Goal: Task Accomplishment & Management: Manage account settings

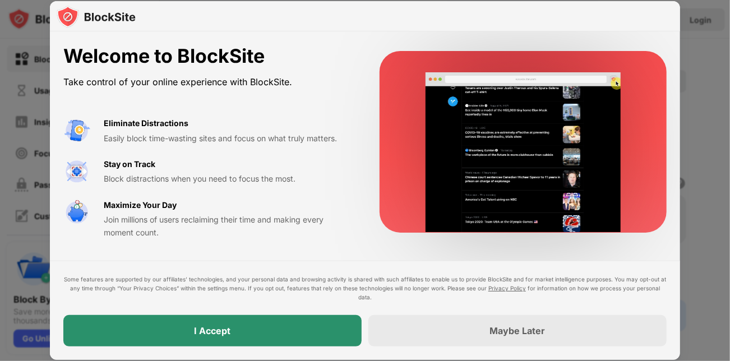
click at [174, 322] on div "I Accept" at bounding box center [212, 330] width 298 height 31
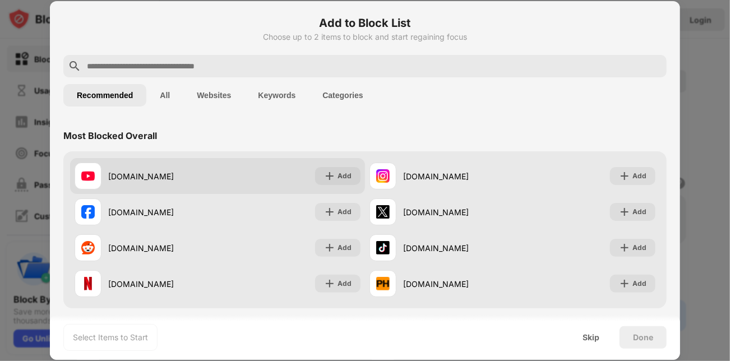
click at [284, 182] on div "youtube.com Add" at bounding box center [217, 176] width 295 height 36
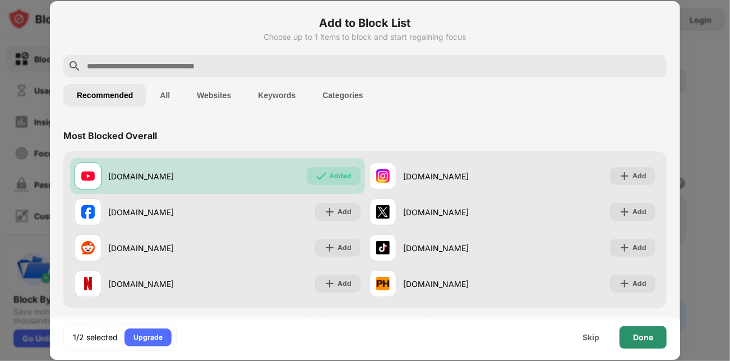
click at [642, 330] on div "Done" at bounding box center [642, 337] width 47 height 22
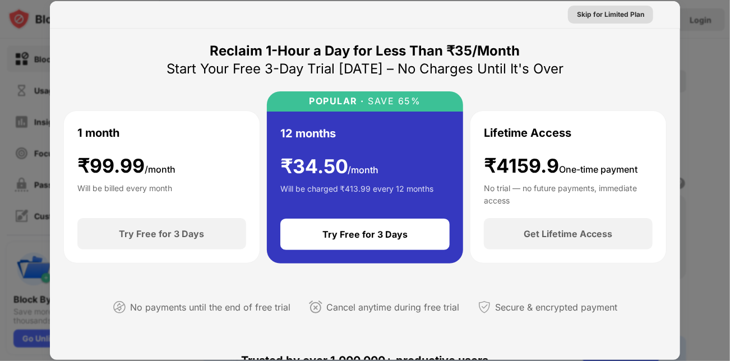
click at [615, 18] on div "Skip for Limited Plan" at bounding box center [610, 14] width 67 height 11
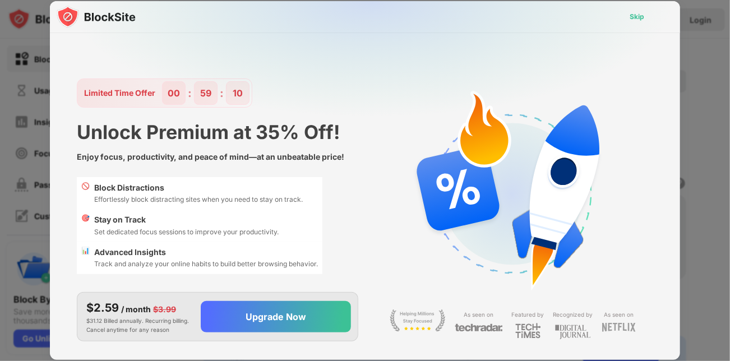
click at [627, 24] on div "Skip" at bounding box center [636, 17] width 33 height 18
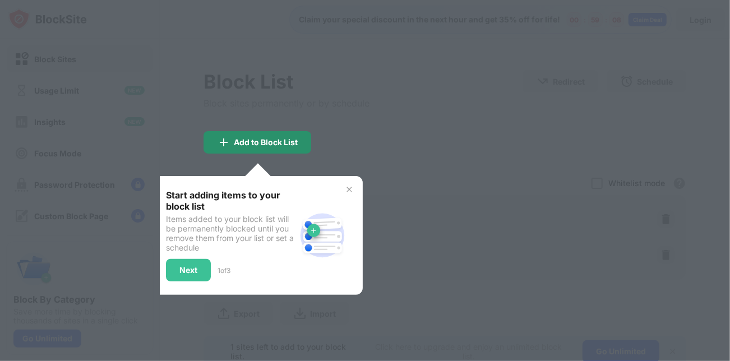
click at [263, 146] on div "Add to Block List" at bounding box center [266, 142] width 64 height 9
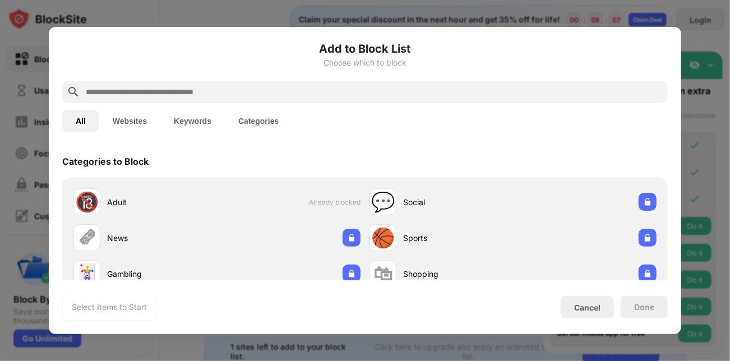
click at [428, 168] on div "Categories to Block" at bounding box center [364, 161] width 605 height 31
click at [349, 58] on div "Choose which to block" at bounding box center [364, 62] width 605 height 9
click at [201, 26] on div at bounding box center [365, 180] width 730 height 361
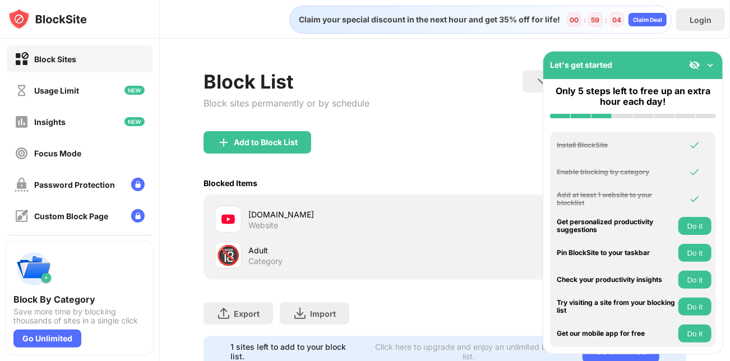
click at [290, 217] on div "youtube.com" at bounding box center [346, 215] width 196 height 12
drag, startPoint x: 332, startPoint y: 235, endPoint x: 306, endPoint y: 252, distance: 30.8
click at [332, 237] on div "youtube.com Website 🔞 Adult Category" at bounding box center [444, 237] width 469 height 72
click at [296, 256] on div "Adult Category" at bounding box center [346, 255] width 196 height 22
drag, startPoint x: 303, startPoint y: 251, endPoint x: 321, endPoint y: 243, distance: 19.3
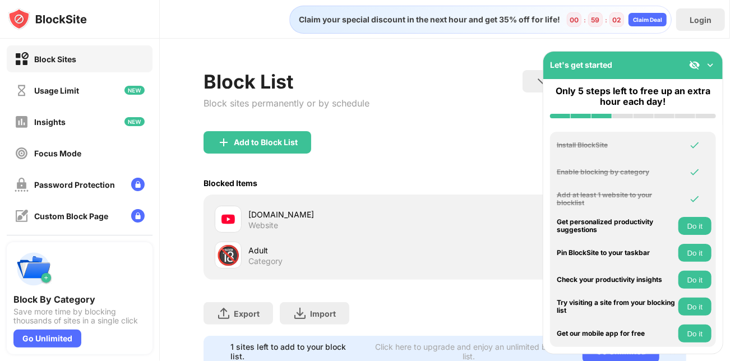
click at [309, 248] on div "Adult" at bounding box center [346, 250] width 196 height 12
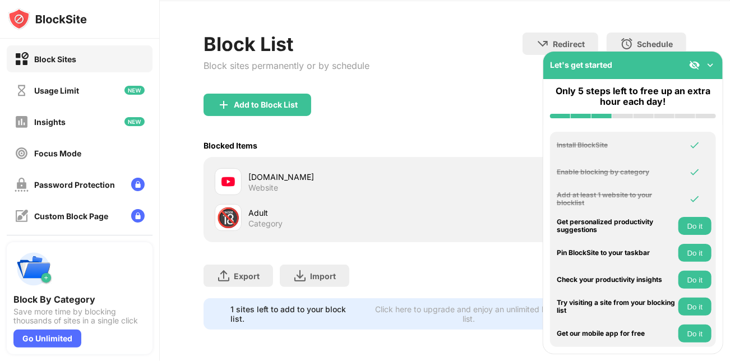
click at [295, 177] on div "youtube.com Website" at bounding box center [346, 182] width 196 height 22
click at [317, 98] on div "Add to Block List" at bounding box center [444, 114] width 483 height 40
click at [286, 105] on div "Add to Block List" at bounding box center [257, 105] width 108 height 22
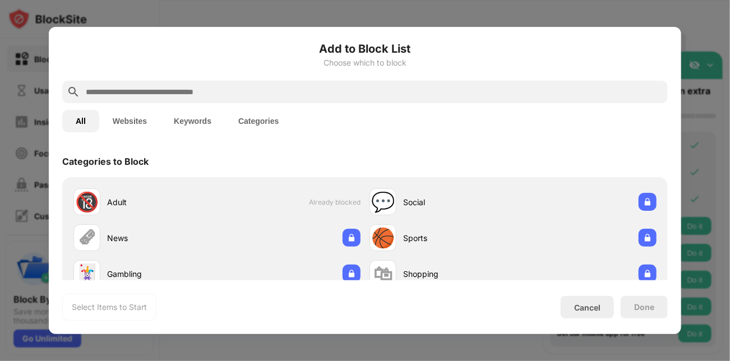
click at [364, 15] on div at bounding box center [365, 180] width 730 height 361
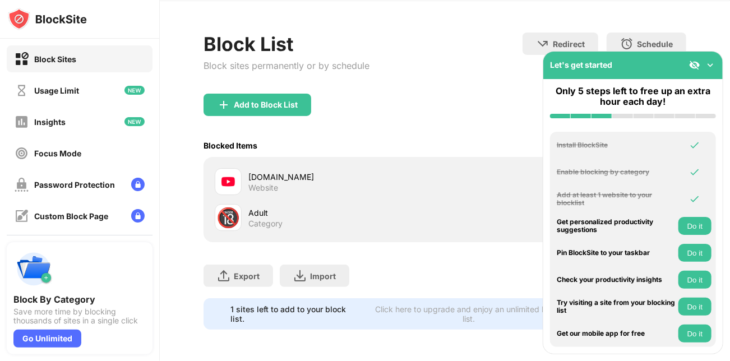
click at [264, 188] on div "youtube.com Website" at bounding box center [444, 182] width 469 height 36
click at [263, 188] on div "youtube.com Website" at bounding box center [444, 182] width 469 height 36
click at [92, 96] on div "Usage Limit" at bounding box center [80, 90] width 146 height 27
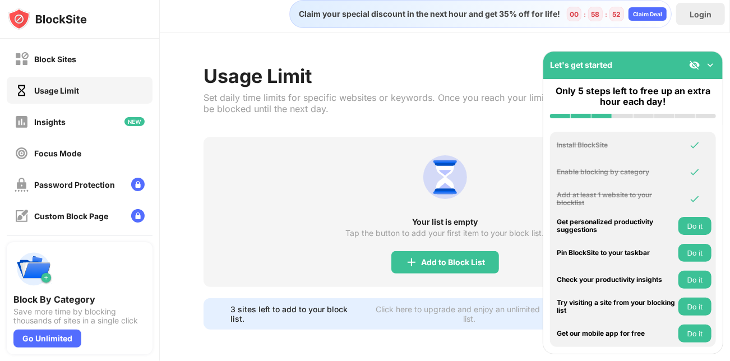
scroll to position [13, 0]
click at [102, 53] on div "Block Sites" at bounding box center [80, 58] width 146 height 27
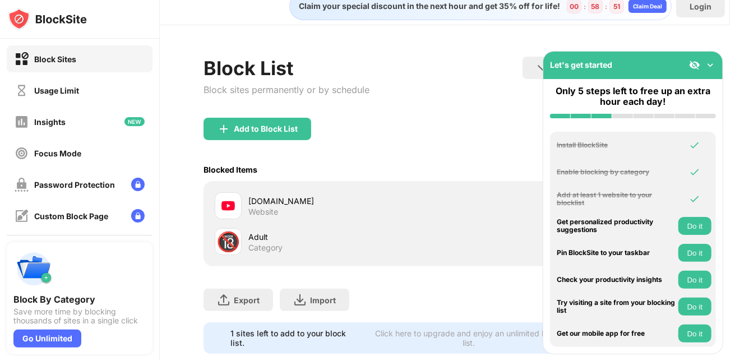
scroll to position [45, 0]
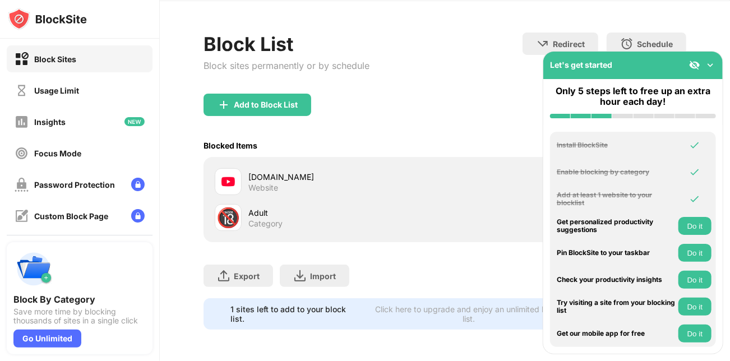
click at [350, 145] on div "Blocked Items Whitelist mode Block all websites except for those in your whitel…" at bounding box center [444, 145] width 483 height 23
click at [692, 67] on img at bounding box center [694, 64] width 11 height 11
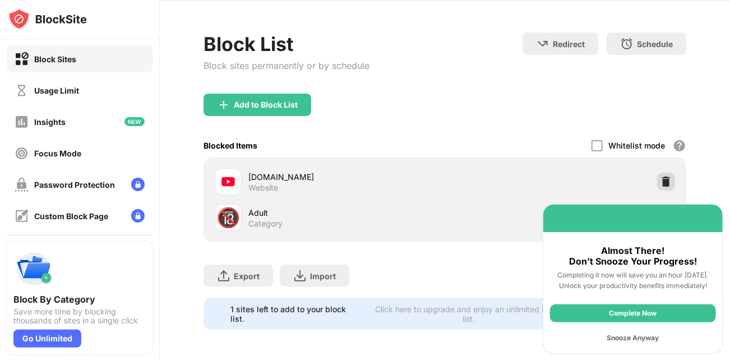
click at [657, 173] on div at bounding box center [666, 182] width 18 height 18
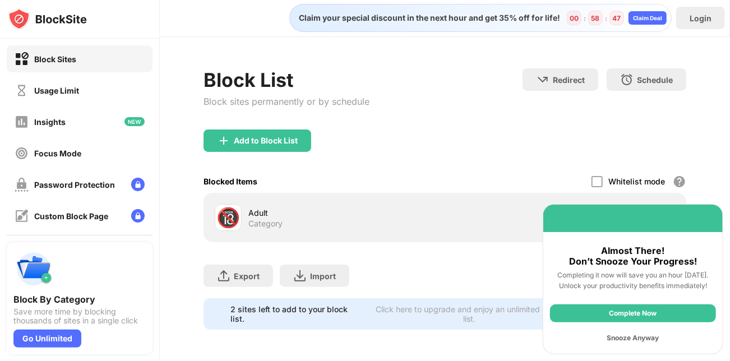
scroll to position [10, 0]
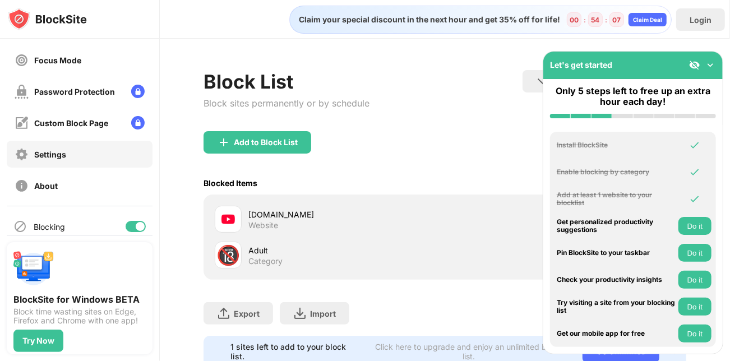
scroll to position [75, 0]
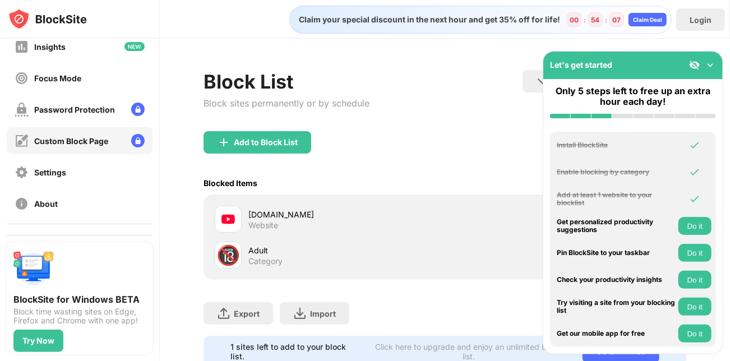
click at [77, 138] on div "Custom Block Page" at bounding box center [71, 141] width 74 height 10
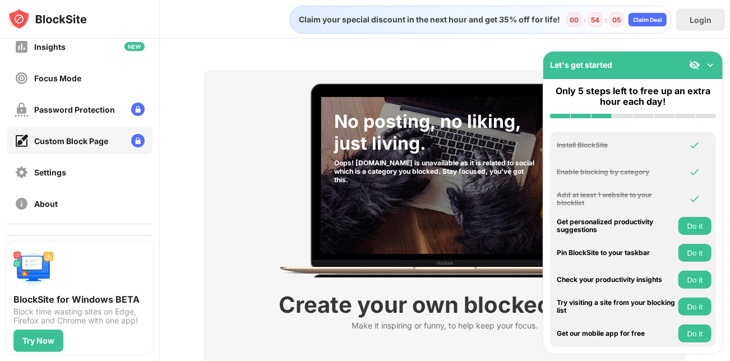
click at [277, 266] on div "No posting, no liking, just living. Oops! site.com is unavailable as it is rela…" at bounding box center [445, 181] width 336 height 194
click at [299, 309] on div "Create your own blocked page" at bounding box center [445, 304] width 332 height 27
click at [713, 67] on img at bounding box center [710, 64] width 11 height 11
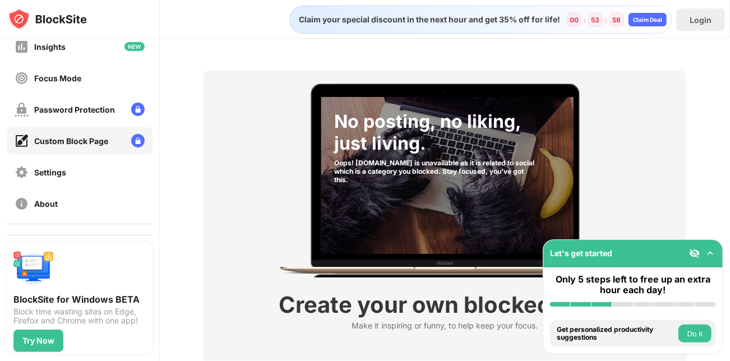
click at [690, 338] on button "Do it" at bounding box center [694, 334] width 33 height 18
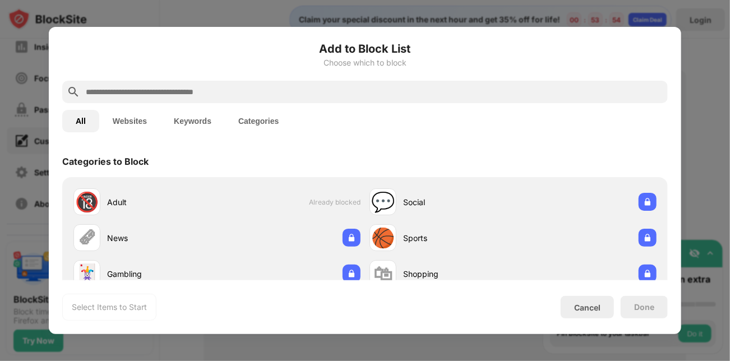
click at [132, 121] on button "Websites" at bounding box center [129, 121] width 61 height 22
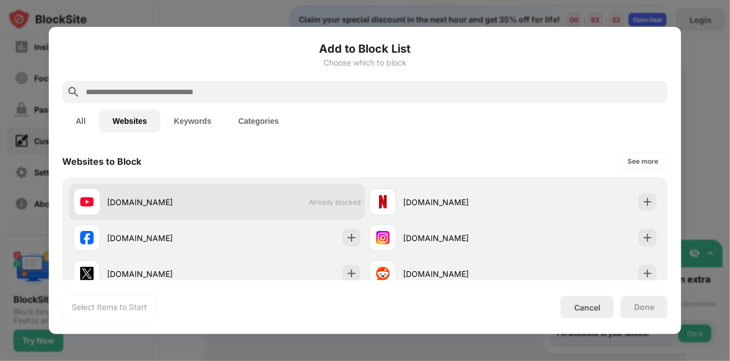
click at [266, 202] on div "youtube.com Already blocked" at bounding box center [217, 202] width 296 height 36
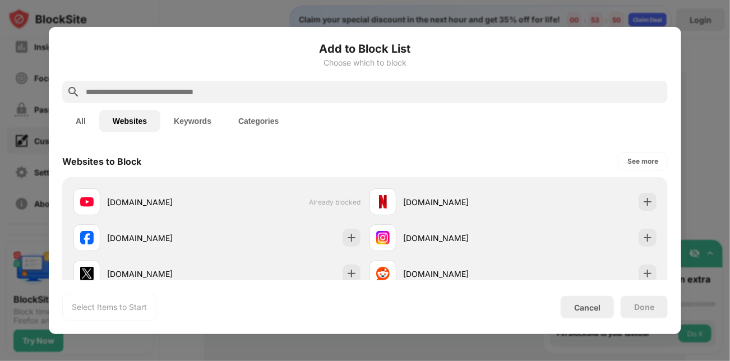
click at [87, 126] on button "All" at bounding box center [80, 121] width 37 height 22
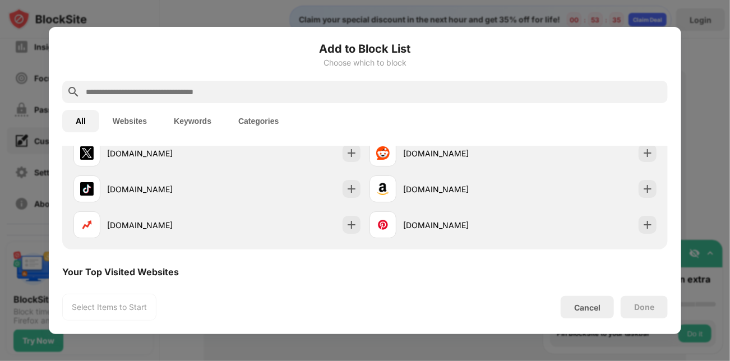
scroll to position [224, 0]
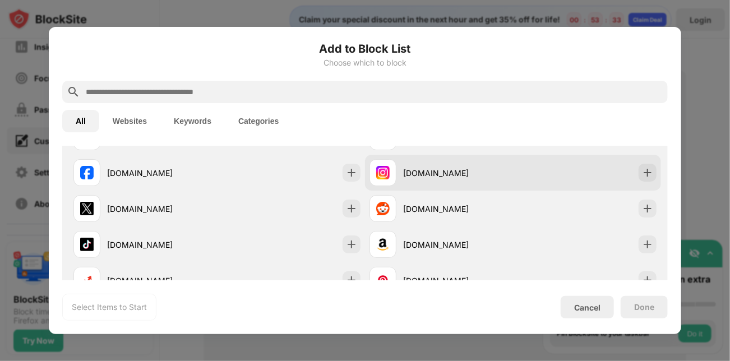
click at [444, 168] on div "instagram.com" at bounding box center [458, 173] width 110 height 12
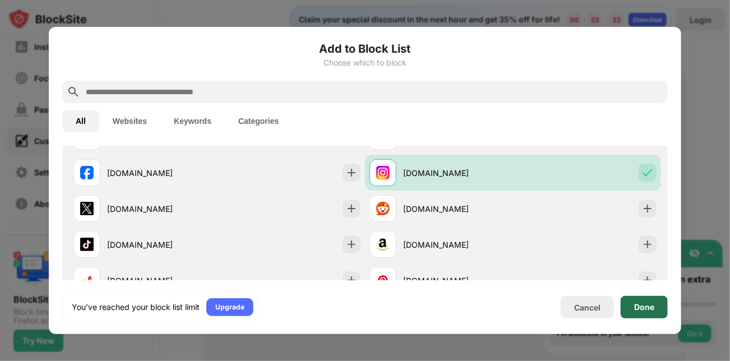
click at [658, 305] on div "Done" at bounding box center [643, 307] width 47 height 22
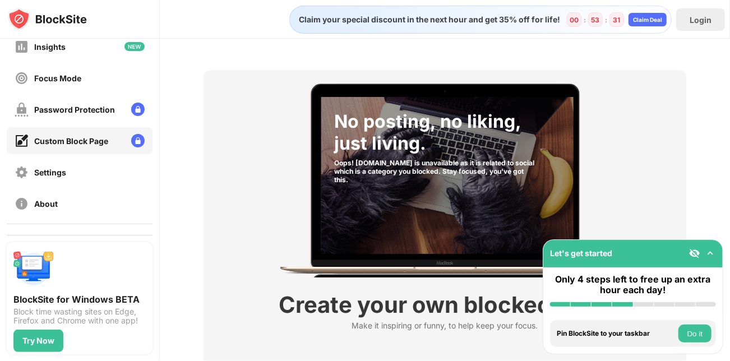
click at [685, 329] on button "Do it" at bounding box center [694, 334] width 33 height 18
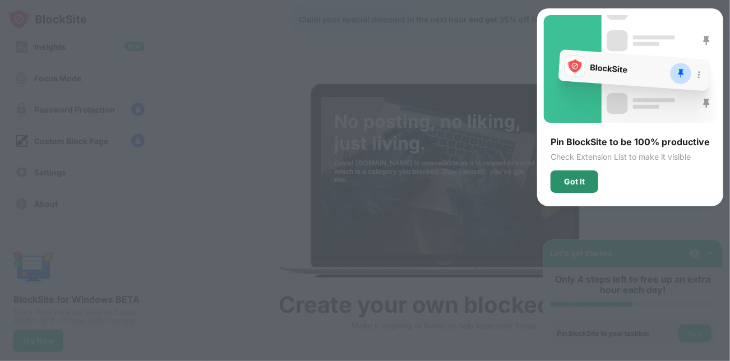
click at [581, 178] on div "Got It" at bounding box center [574, 181] width 21 height 9
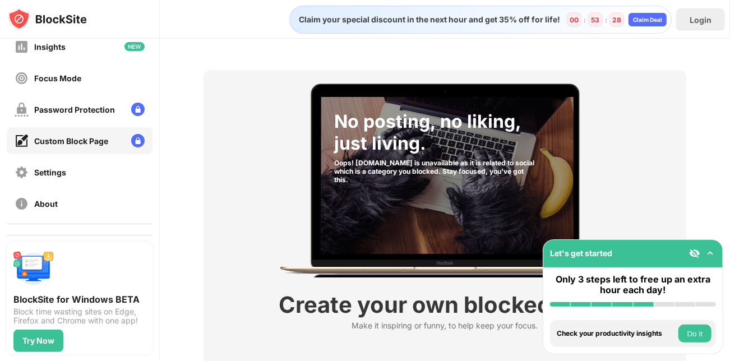
click at [694, 333] on button "Do it" at bounding box center [694, 334] width 33 height 18
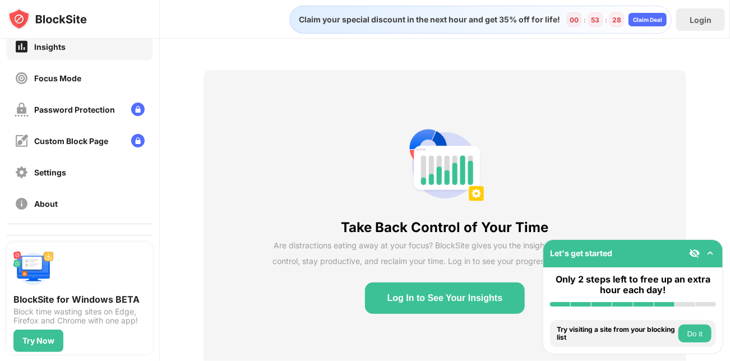
scroll to position [75, 0]
click at [692, 333] on button "Do it" at bounding box center [694, 334] width 33 height 18
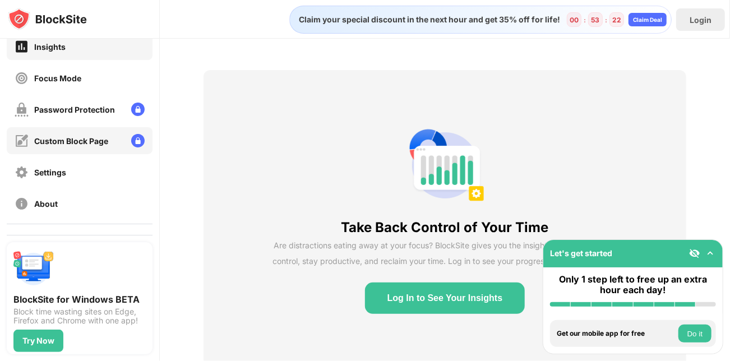
click at [93, 143] on div "Custom Block Page" at bounding box center [71, 141] width 74 height 10
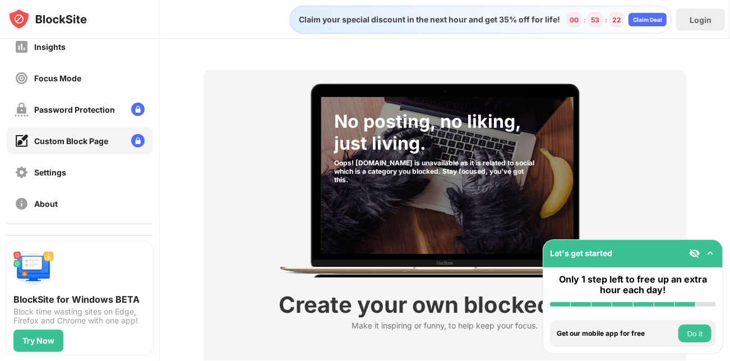
scroll to position [75, 0]
click at [77, 112] on div "Password Protection" at bounding box center [74, 110] width 81 height 10
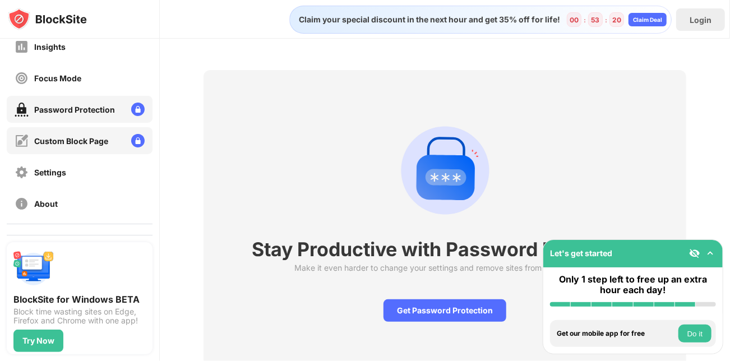
click at [71, 150] on div "Custom Block Page" at bounding box center [80, 140] width 146 height 27
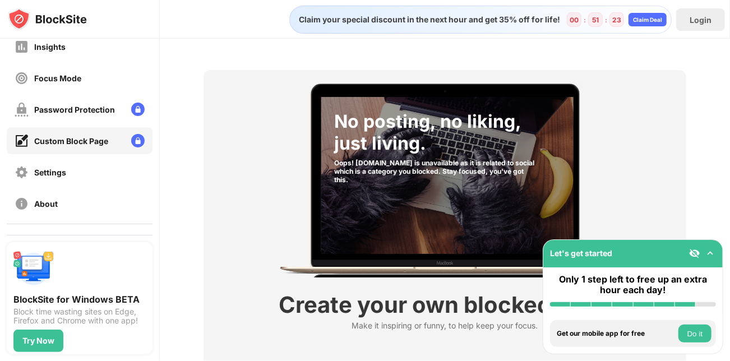
scroll to position [75, 0]
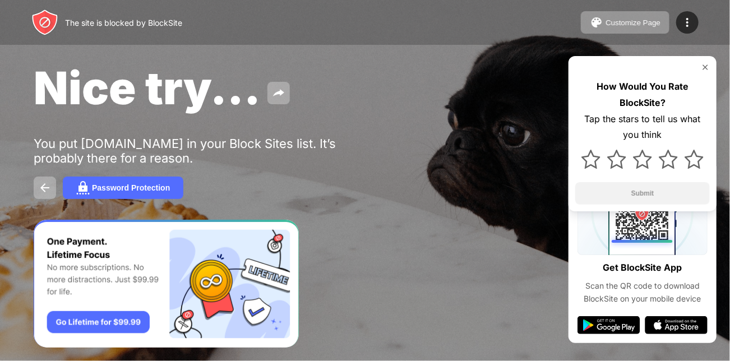
click at [372, 216] on div "Nice try... You put [DOMAIN_NAME] in your Block Sites list. It’s probably there…" at bounding box center [365, 130] width 730 height 260
click at [573, 120] on div "How Would You Rate BlockSite? Tap the stars to tell us what you think Submit" at bounding box center [642, 133] width 148 height 155
click at [631, 30] on button "Customize Page" at bounding box center [625, 22] width 89 height 22
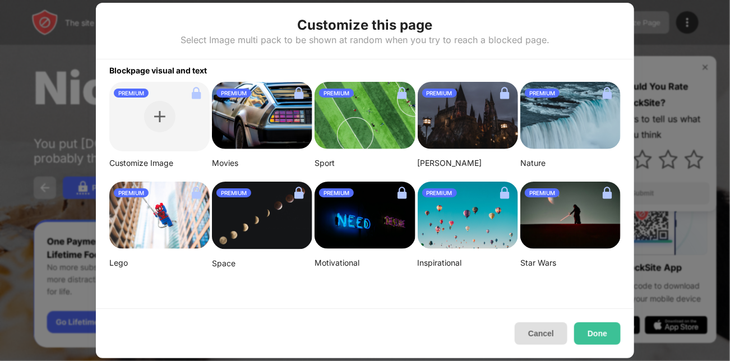
click at [525, 326] on button "Cancel" at bounding box center [541, 333] width 53 height 22
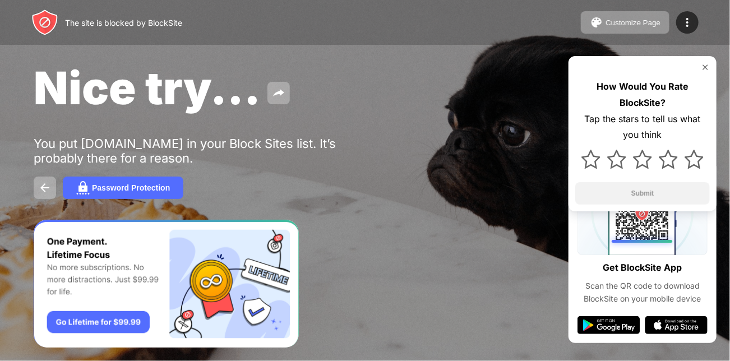
click at [709, 70] on img at bounding box center [705, 67] width 9 height 9
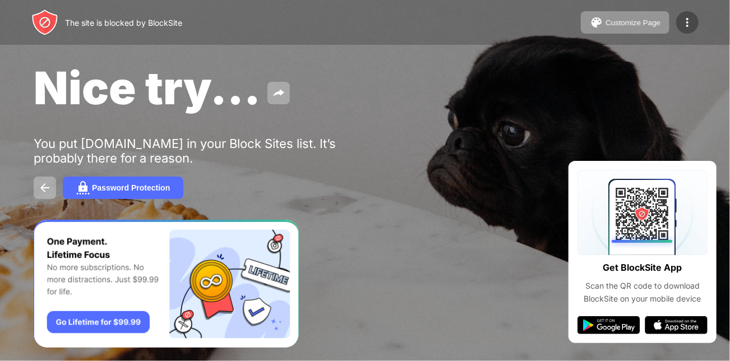
click at [683, 21] on img at bounding box center [686, 22] width 13 height 13
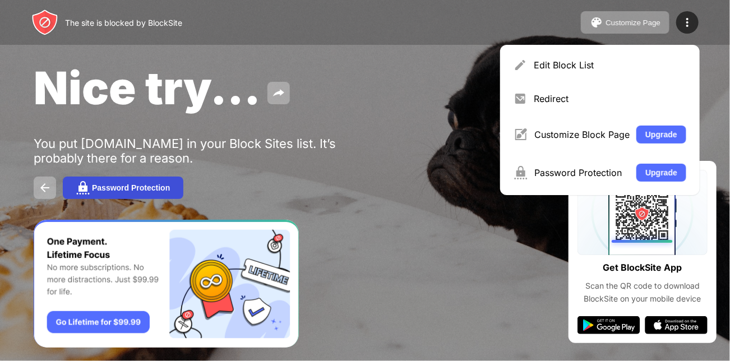
click at [117, 182] on button "Password Protection" at bounding box center [123, 188] width 121 height 22
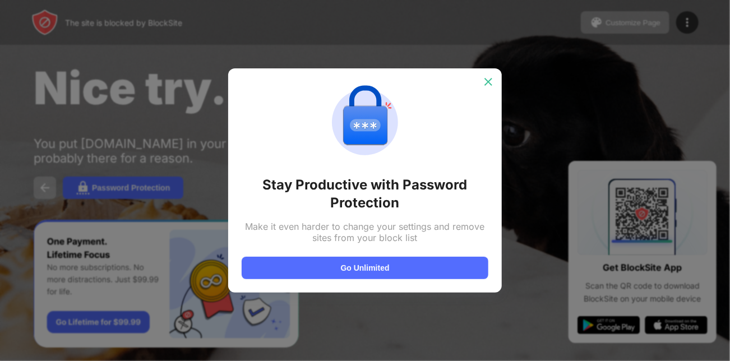
click at [492, 81] on img at bounding box center [488, 81] width 11 height 11
